Goal: Information Seeking & Learning: Learn about a topic

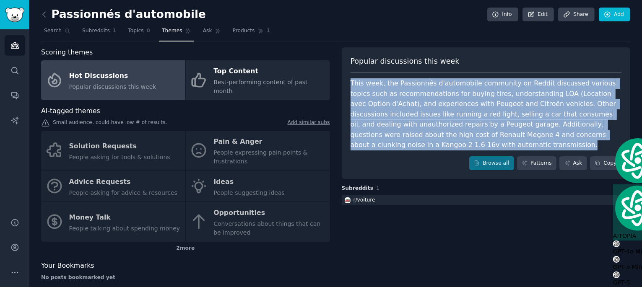
click at [398, 110] on div "This week, the Passionnés d'automobile community on Reddit discussed various to…" at bounding box center [486, 114] width 271 height 72
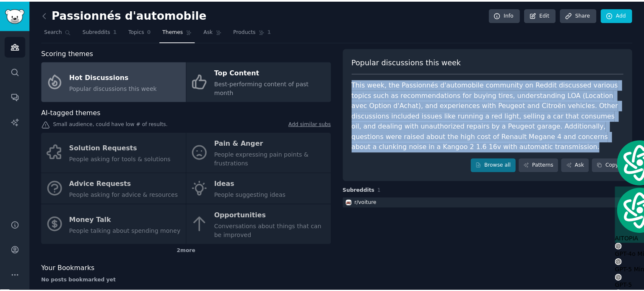
scroll to position [492, 0]
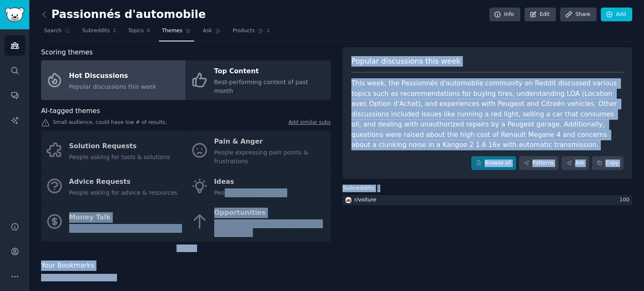
drag, startPoint x: 341, startPoint y: 222, endPoint x: 222, endPoint y: 187, distance: 123.3
click at [222, 187] on div "Scoring themes Hot Discussions Popular discussions this week Top Content Best-p…" at bounding box center [336, 167] width 591 height 240
click at [194, 242] on div "2 more" at bounding box center [186, 248] width 290 height 13
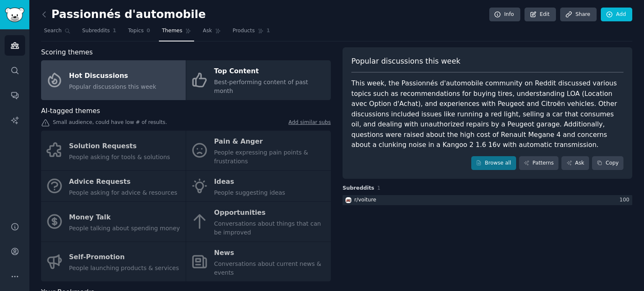
click at [346, 238] on div "Popular discussions this week This week, the Passionnés d'automobile community …" at bounding box center [488, 180] width 290 height 267
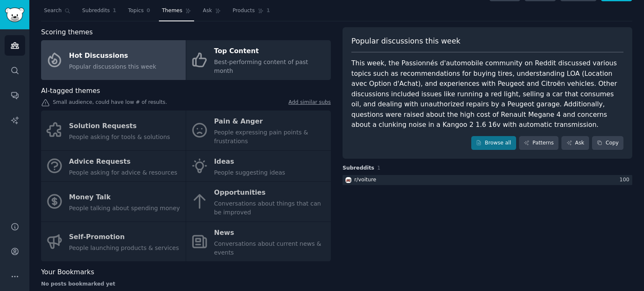
scroll to position [21, 0]
click at [346, 238] on div "Popular discussions this week This week, the Passionnés d'automobile community …" at bounding box center [488, 159] width 290 height 267
click at [334, 191] on div "Scoring themes Hot Discussions Popular discussions this week Top Content Best-p…" at bounding box center [336, 159] width 591 height 267
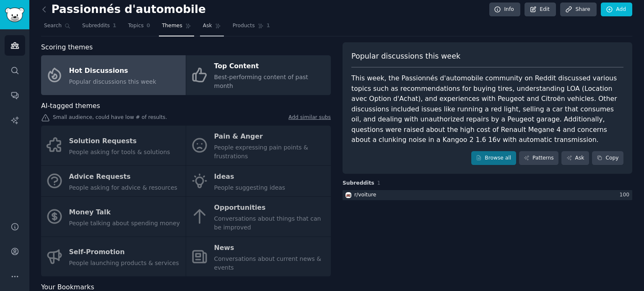
click at [203, 29] on span "Ask" at bounding box center [207, 26] width 9 height 8
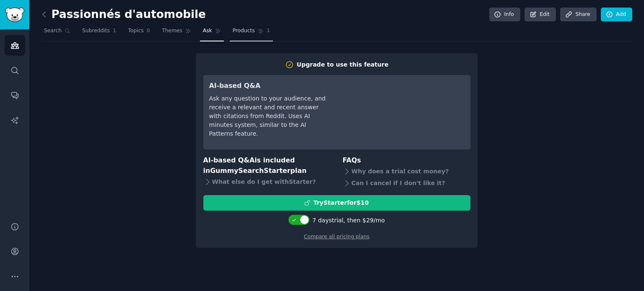
click at [234, 28] on span "Products" at bounding box center [244, 31] width 22 height 8
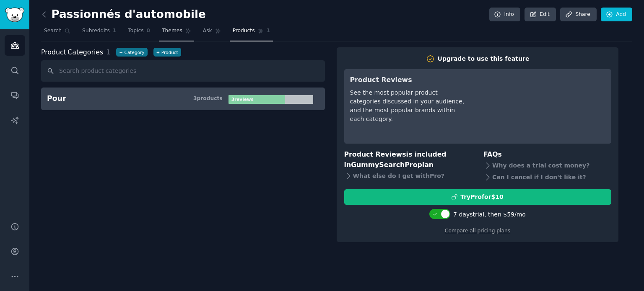
click at [170, 32] on span "Themes" at bounding box center [172, 31] width 21 height 8
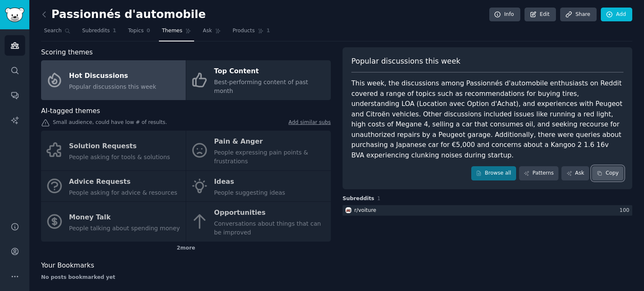
click at [602, 166] on button "Copy" at bounding box center [607, 173] width 31 height 14
drag, startPoint x: 436, startPoint y: 0, endPoint x: 398, endPoint y: 16, distance: 40.8
click at [398, 16] on div "Passionnés d'automobile Info Edit Share Add" at bounding box center [336, 16] width 591 height 17
